Goal: Navigation & Orientation: Find specific page/section

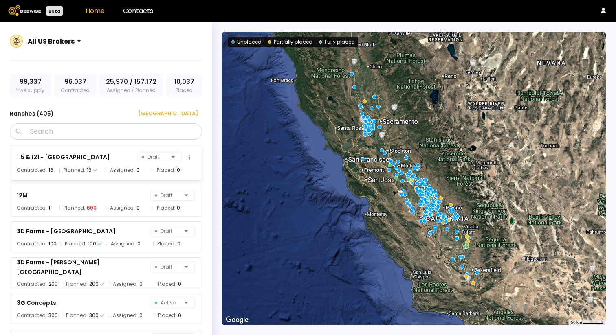
click at [104, 152] on div "115 & 121 - Agriland Draft" at bounding box center [106, 157] width 178 height 11
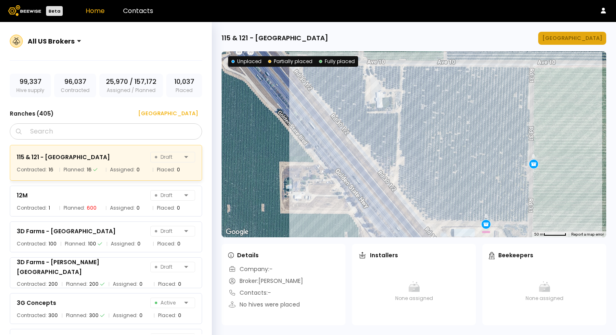
click at [566, 41] on div "Manage Ranch" at bounding box center [572, 38] width 60 height 8
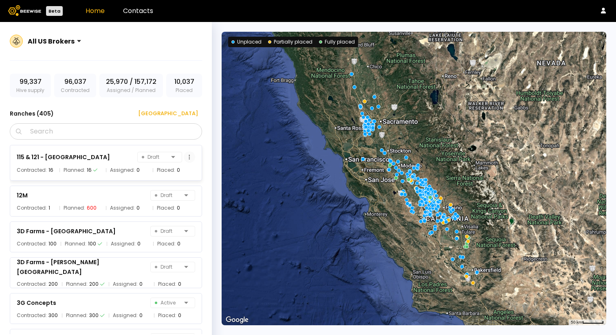
click at [189, 158] on button at bounding box center [189, 157] width 11 height 11
click at [187, 172] on div "Grower dashboard" at bounding box center [165, 173] width 57 height 12
